Goal: Task Accomplishment & Management: Manage account settings

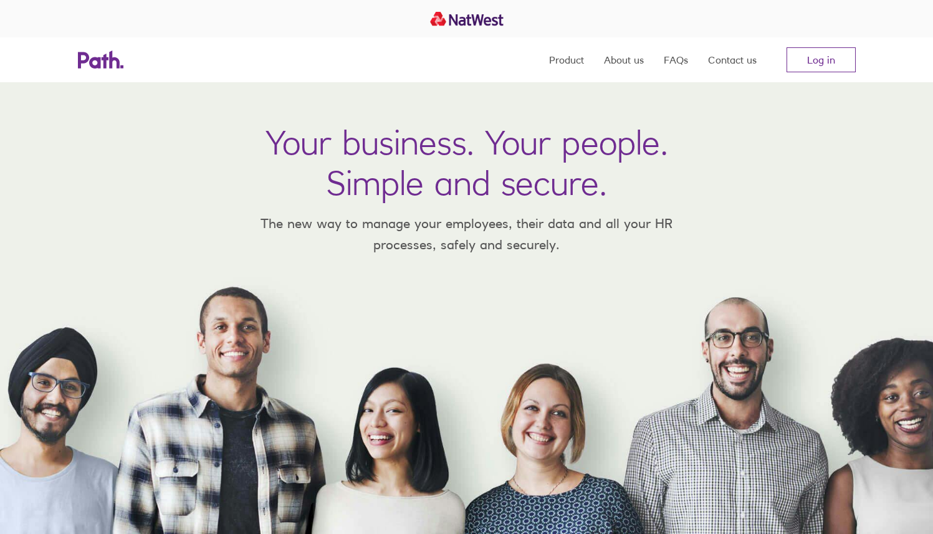
click at [799, 54] on link "Log in" at bounding box center [821, 59] width 69 height 25
